Goal: Check status

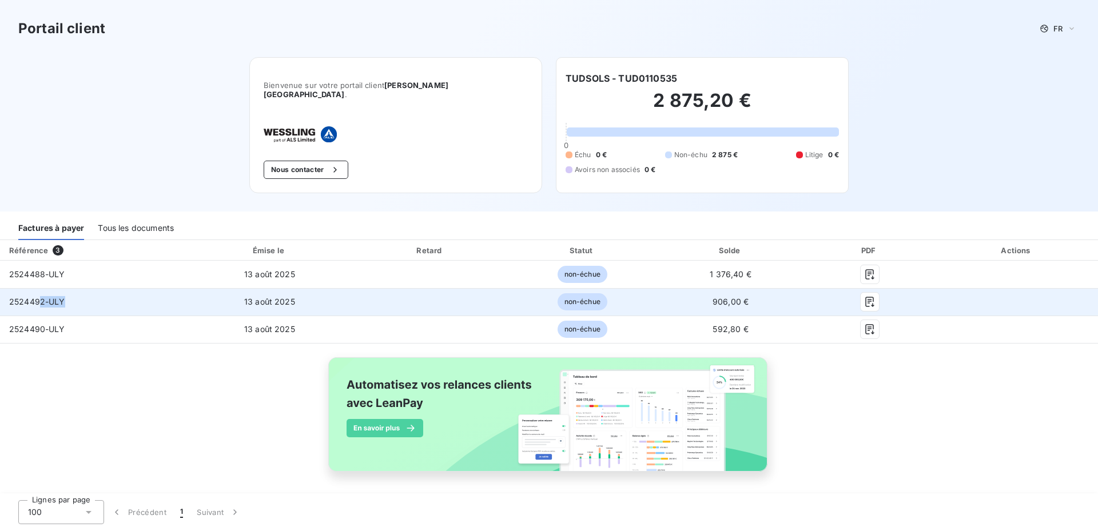
drag, startPoint x: 41, startPoint y: 298, endPoint x: 135, endPoint y: 285, distance: 94.6
click at [135, 288] on td "2524492-ULY" at bounding box center [93, 301] width 186 height 27
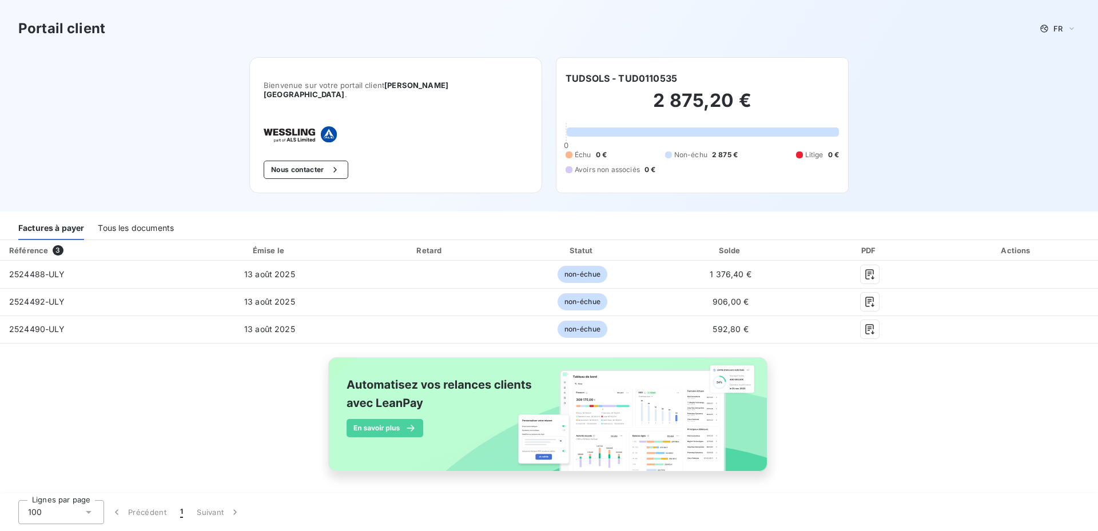
click at [146, 217] on div "Tous les documents" at bounding box center [136, 228] width 76 height 24
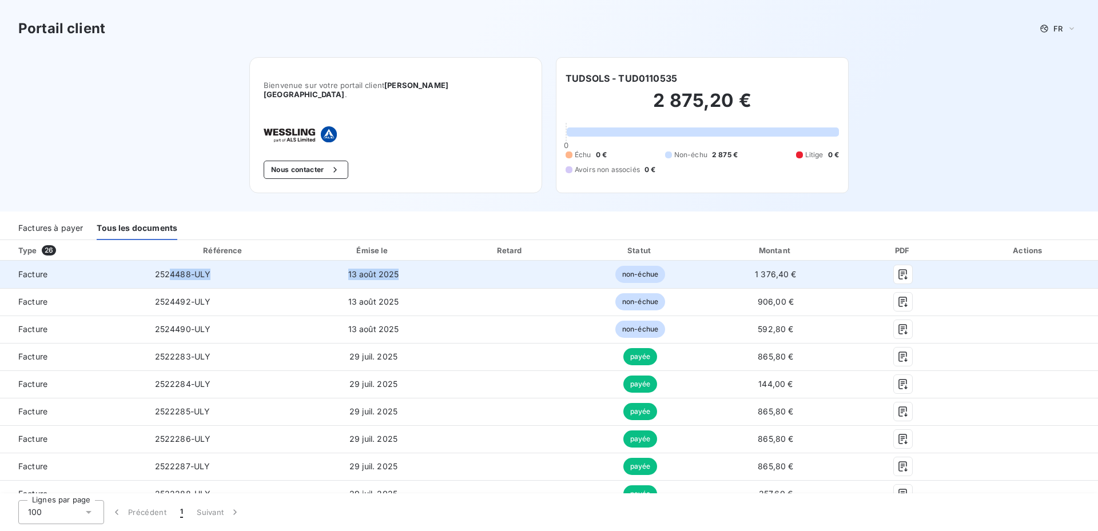
drag, startPoint x: 167, startPoint y: 263, endPoint x: 417, endPoint y: 263, distance: 250.4
click at [417, 263] on tr "Facture 2524488-ULY 13 août 2025 non-échue 1 376,40 €" at bounding box center [549, 274] width 1098 height 27
click at [483, 261] on td at bounding box center [511, 274] width 132 height 27
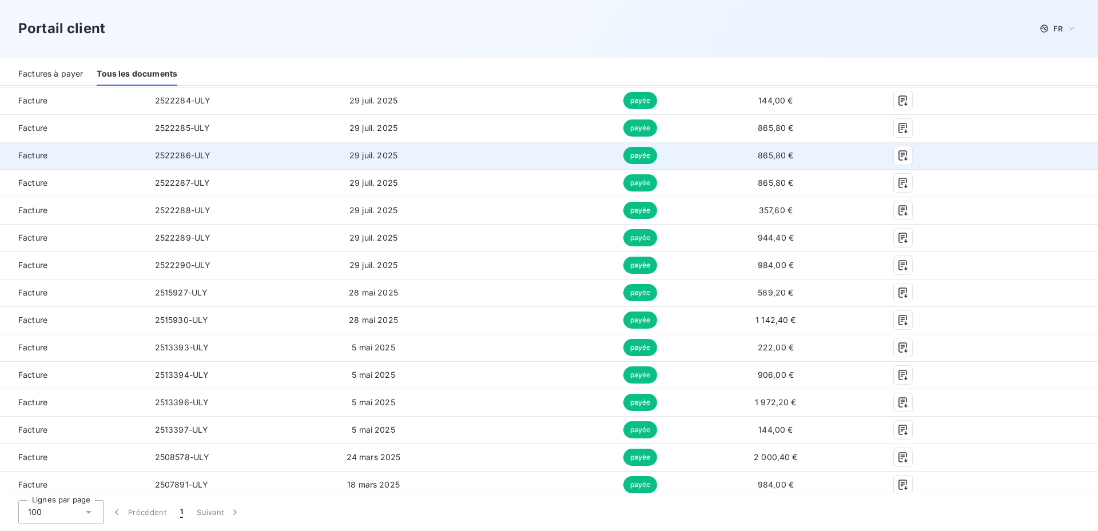
scroll to position [305, 0]
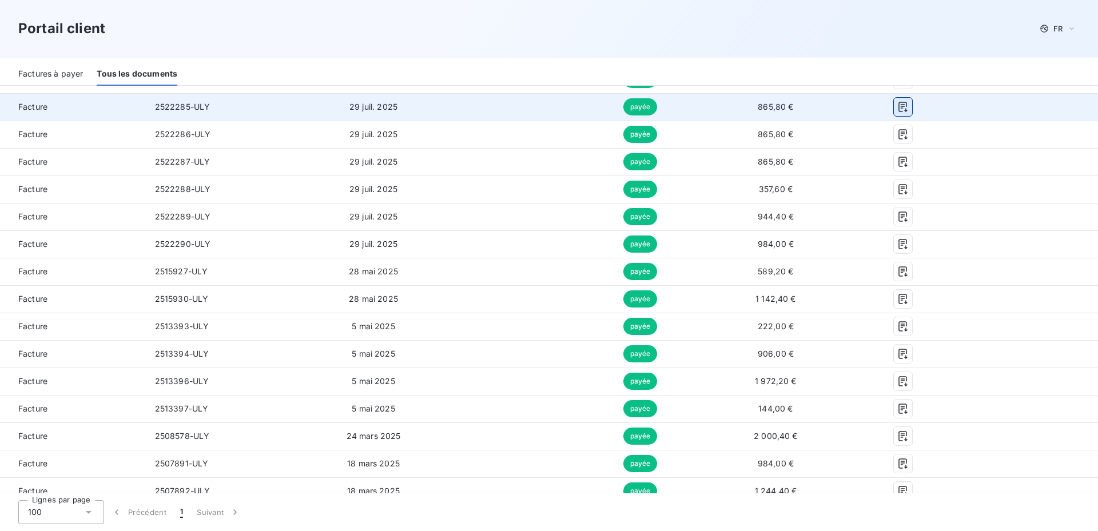
click at [897, 103] on icon "button" at bounding box center [902, 106] width 11 height 11
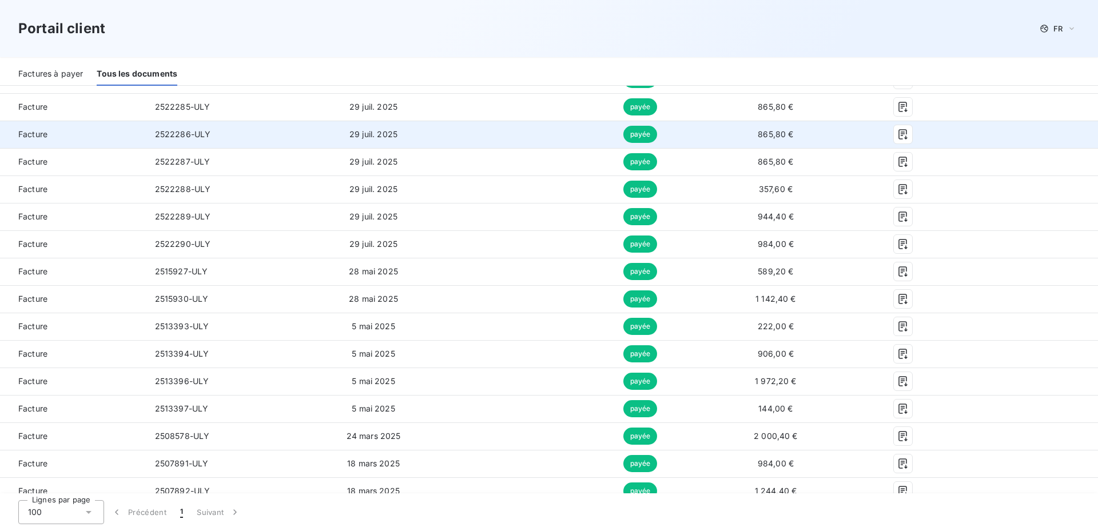
click at [847, 125] on td at bounding box center [903, 134] width 112 height 27
click at [897, 129] on icon "button" at bounding box center [902, 134] width 11 height 11
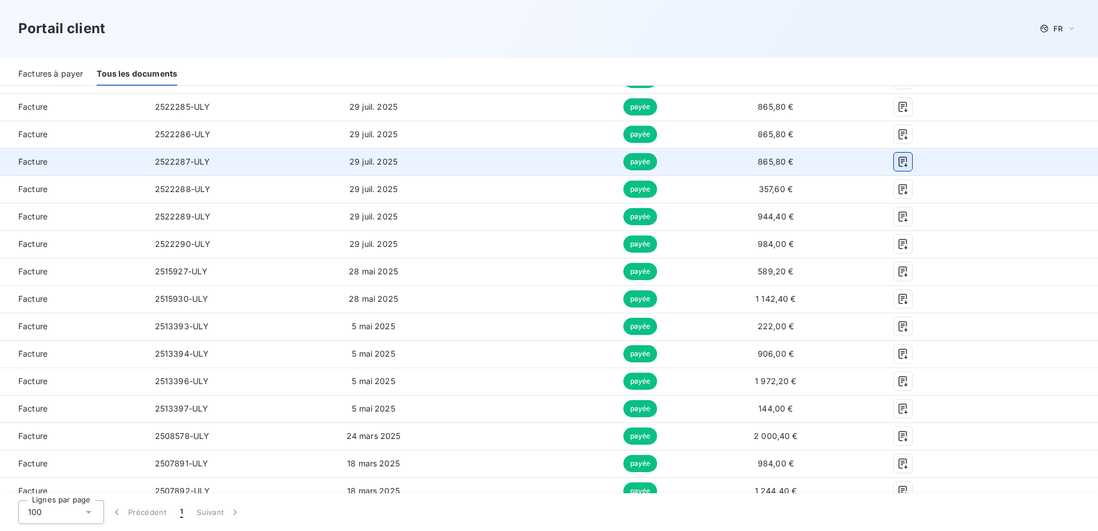
click at [898, 156] on icon "button" at bounding box center [902, 161] width 11 height 11
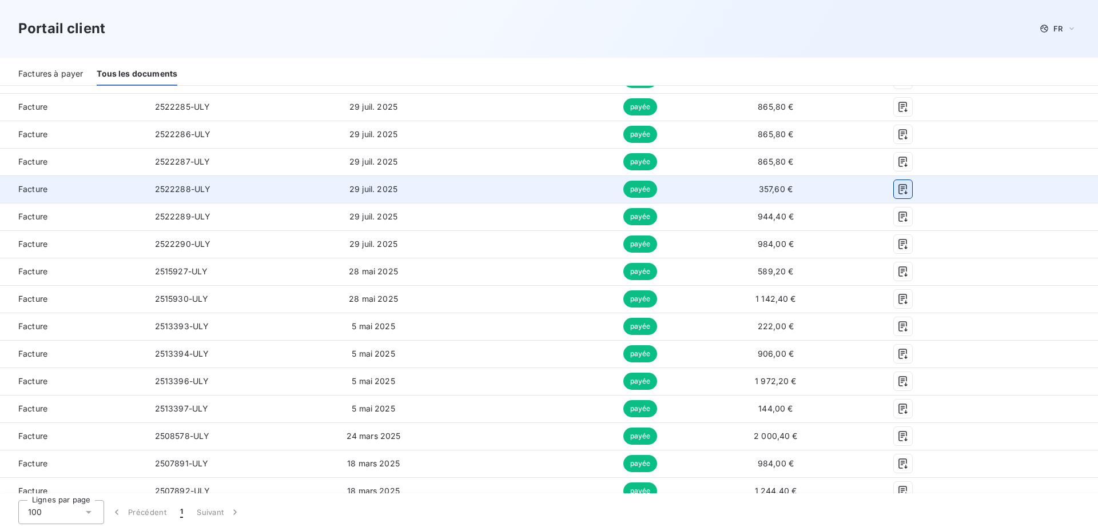
click at [899, 184] on icon "button" at bounding box center [903, 189] width 9 height 10
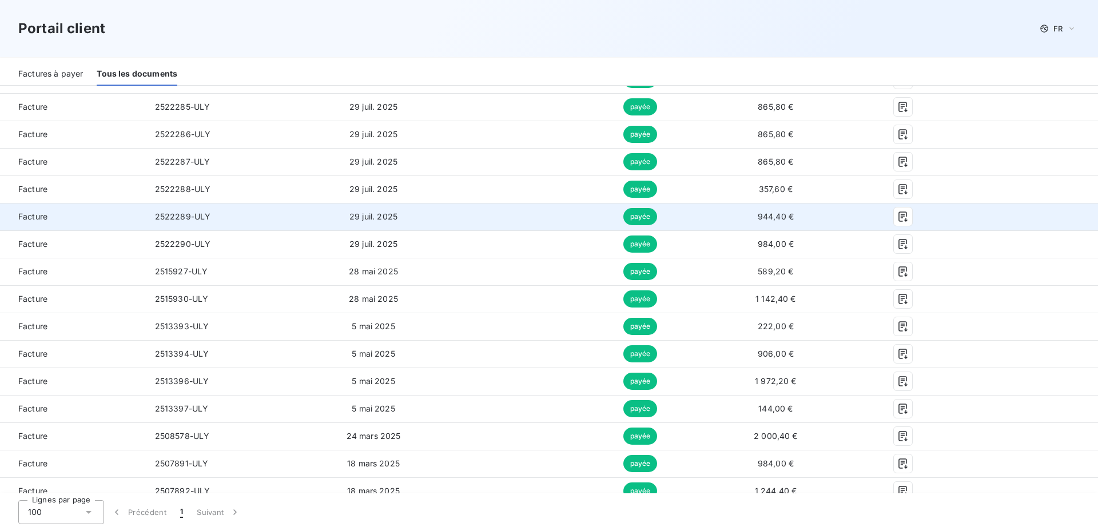
click at [830, 206] on td "944,40 €" at bounding box center [775, 216] width 143 height 27
click at [903, 211] on button "button" at bounding box center [903, 217] width 18 height 18
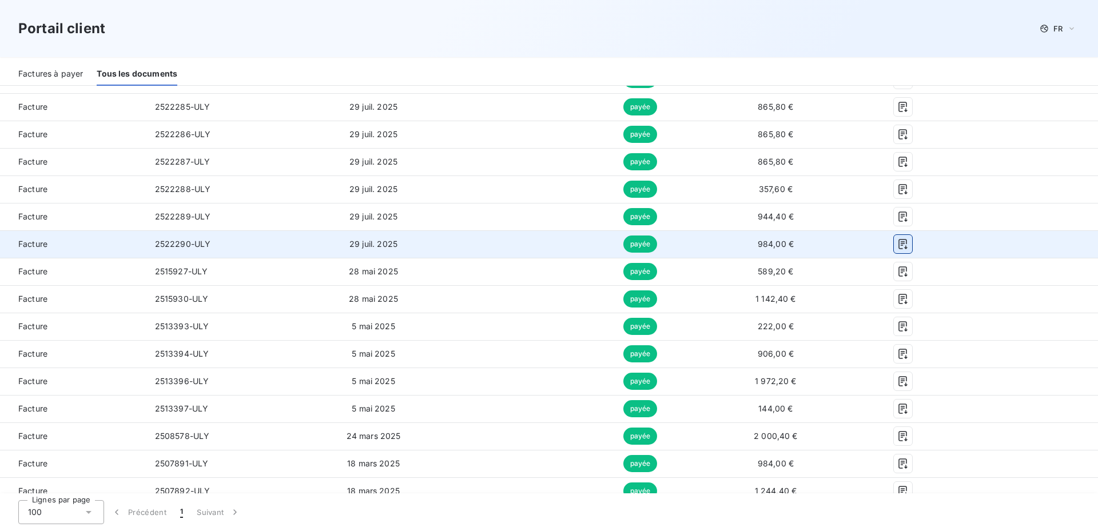
click at [894, 236] on button "button" at bounding box center [903, 244] width 18 height 18
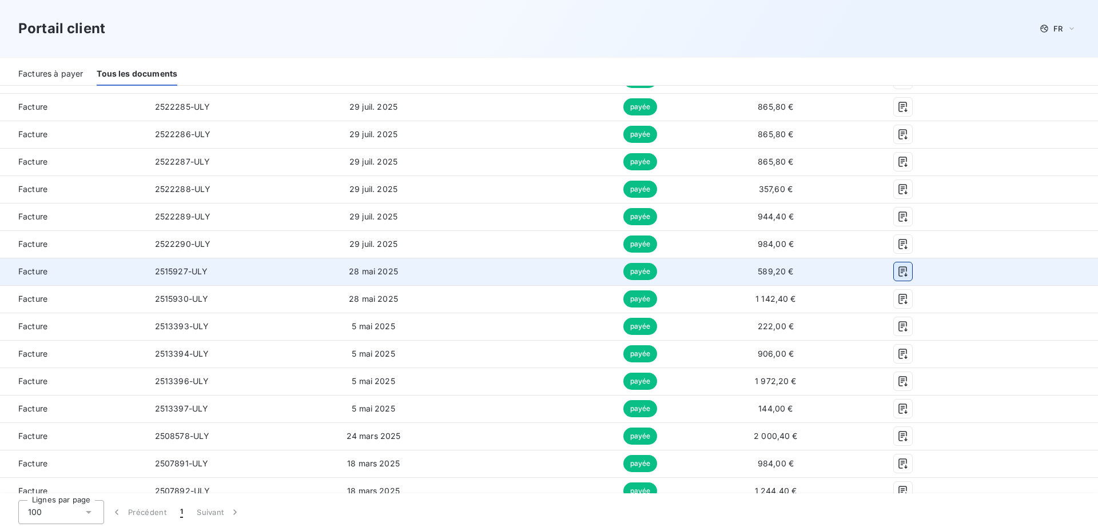
click at [901, 266] on icon "button" at bounding box center [902, 271] width 11 height 11
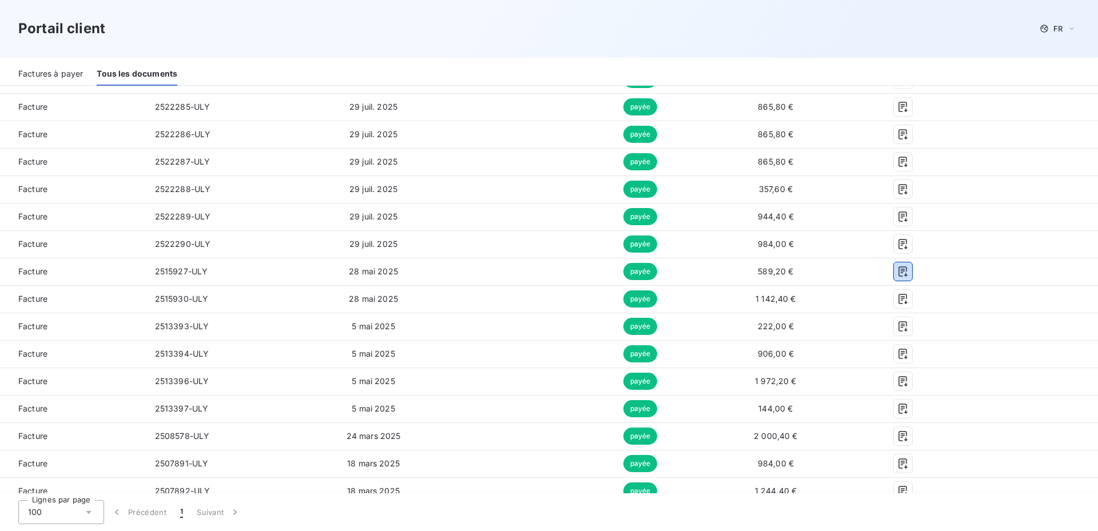
click at [41, 70] on div "Factures à payer" at bounding box center [50, 74] width 65 height 24
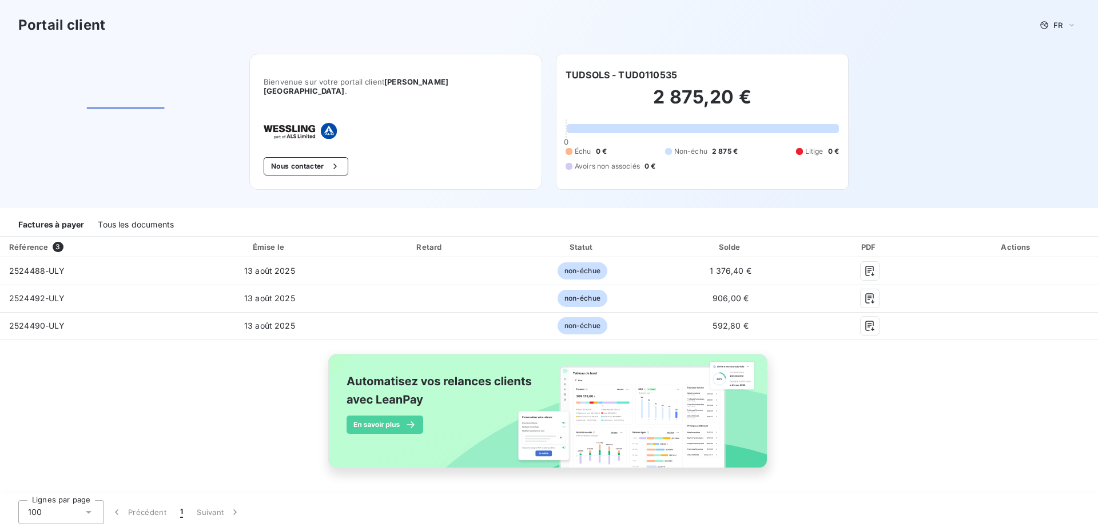
scroll to position [0, 0]
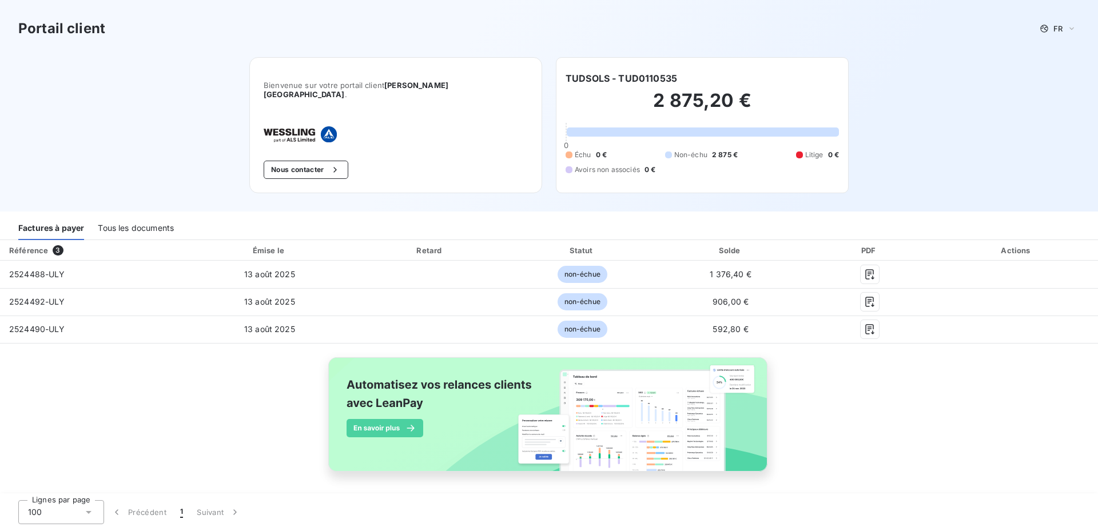
click at [153, 220] on div "Tous les documents" at bounding box center [136, 228] width 76 height 24
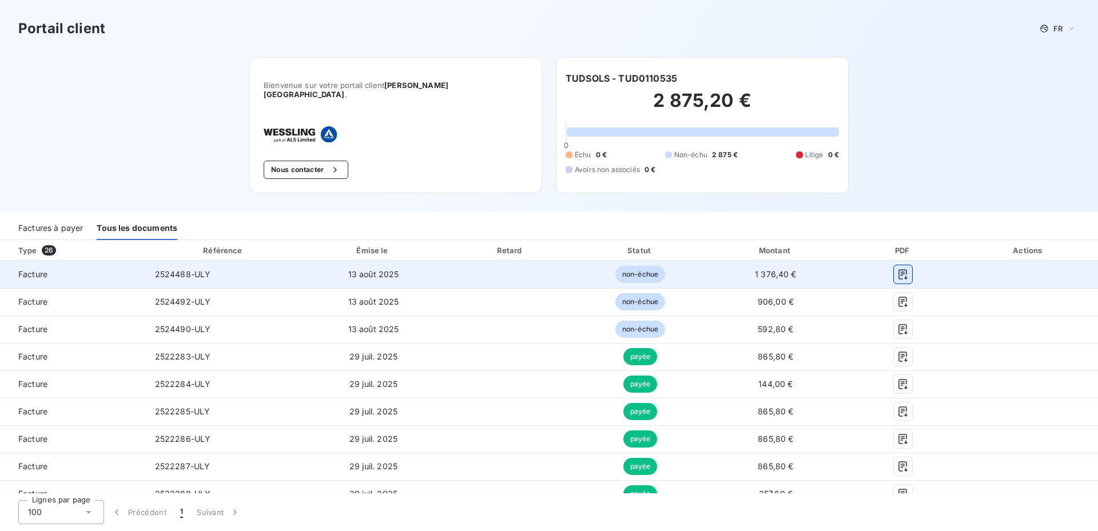
click at [899, 271] on icon "button" at bounding box center [903, 274] width 9 height 10
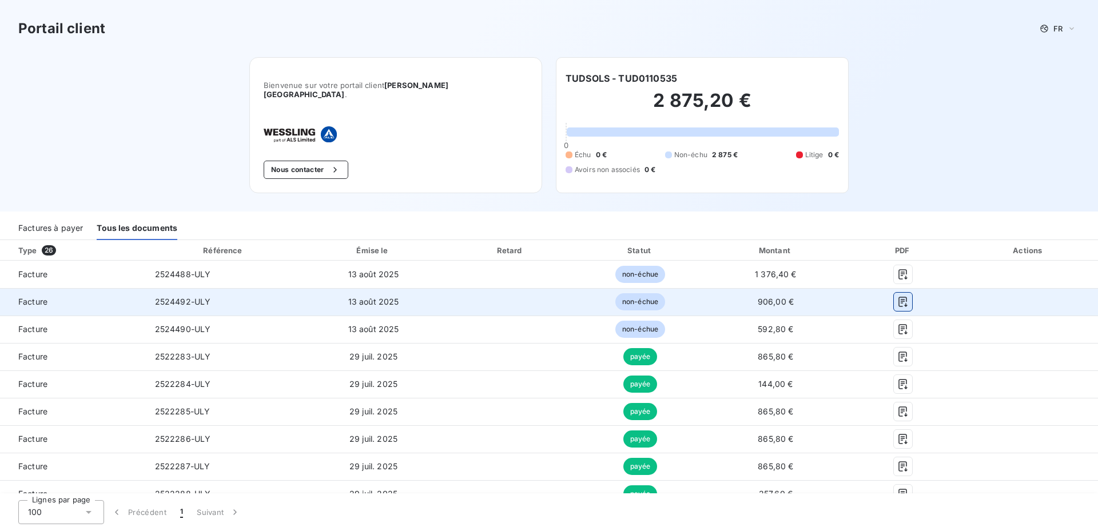
click at [897, 296] on icon "button" at bounding box center [902, 301] width 11 height 11
